Goal: Transaction & Acquisition: Purchase product/service

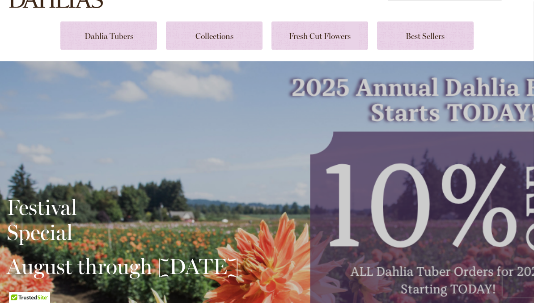
scroll to position [90, 0]
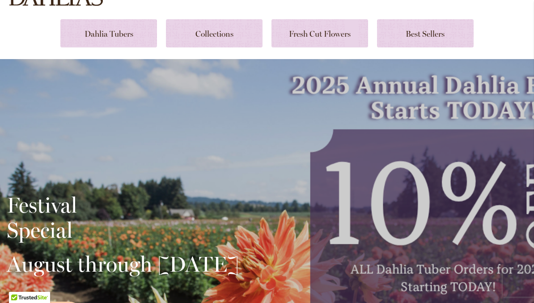
click at [197, 33] on link at bounding box center [214, 33] width 97 height 28
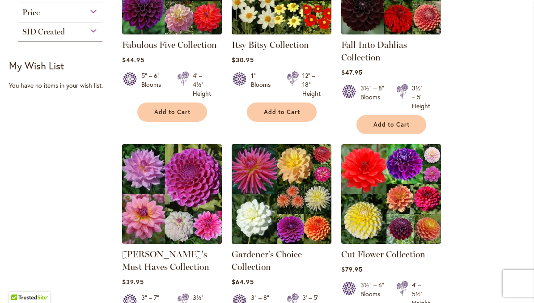
scroll to position [257, 0]
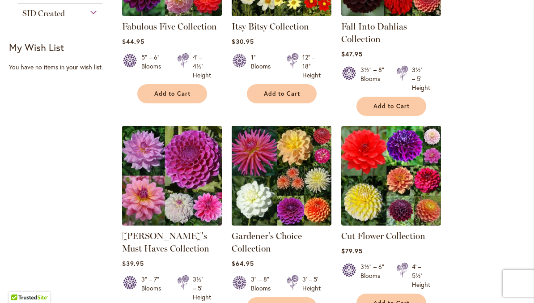
click at [245, 240] on link "Gardener's Choice Collection" at bounding box center [267, 241] width 70 height 23
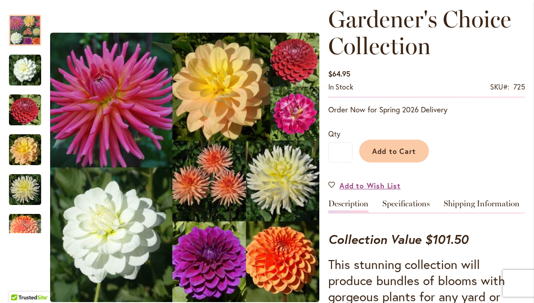
scroll to position [104, 0]
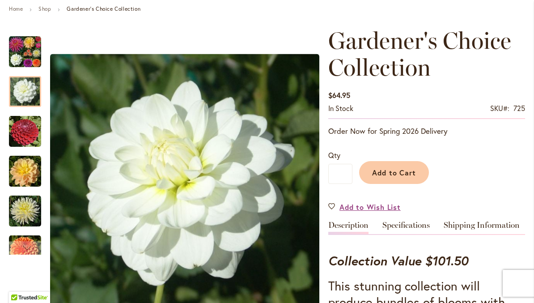
click at [19, 93] on img "BRIDE TO BE" at bounding box center [25, 92] width 32 height 32
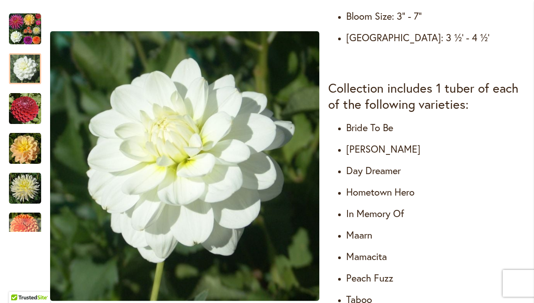
scroll to position [483, 0]
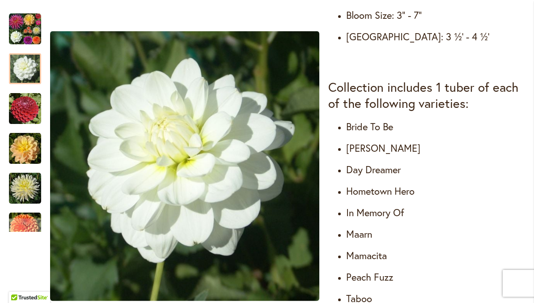
click at [357, 301] on h4 "Taboo" at bounding box center [435, 298] width 179 height 13
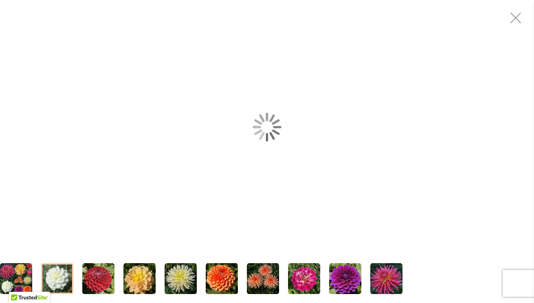
click at [23, 212] on div "BRIDE TO BE" at bounding box center [267, 127] width 534 height 254
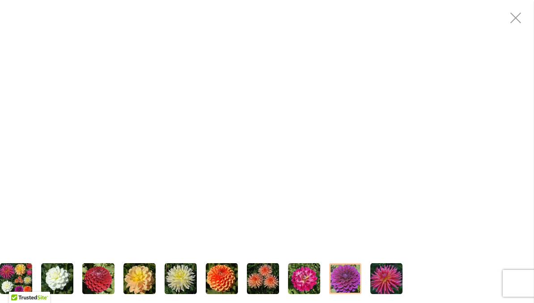
click at [343, 277] on img "TABOO" at bounding box center [345, 279] width 32 height 32
click at [349, 281] on div at bounding box center [345, 278] width 32 height 31
